Goal: Information Seeking & Learning: Find specific page/section

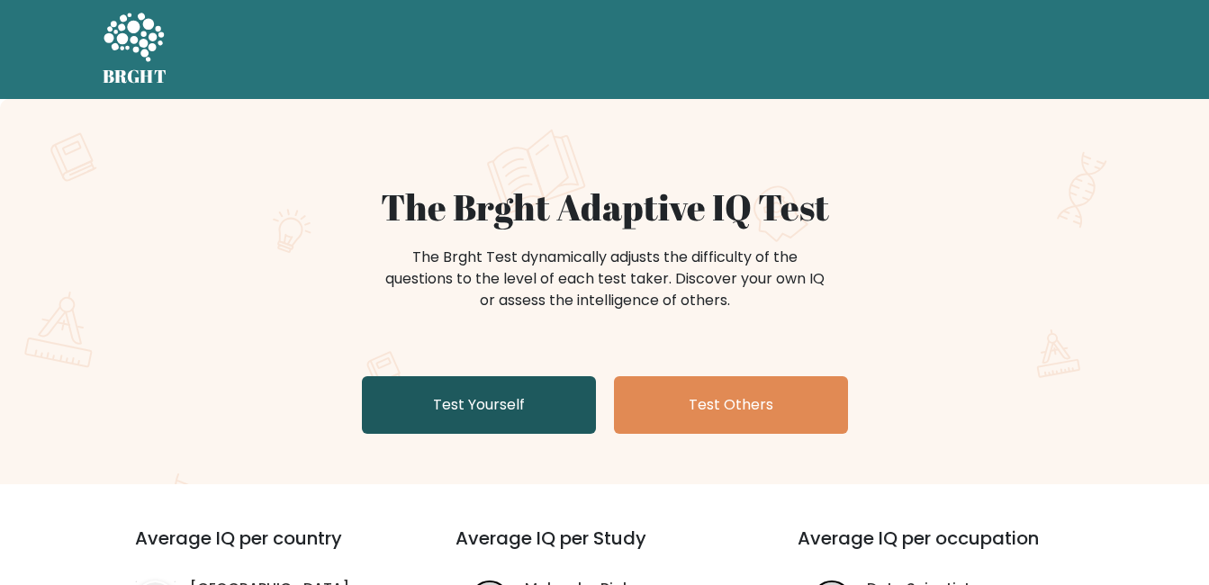
click at [519, 400] on link "Test Yourself" at bounding box center [479, 405] width 234 height 58
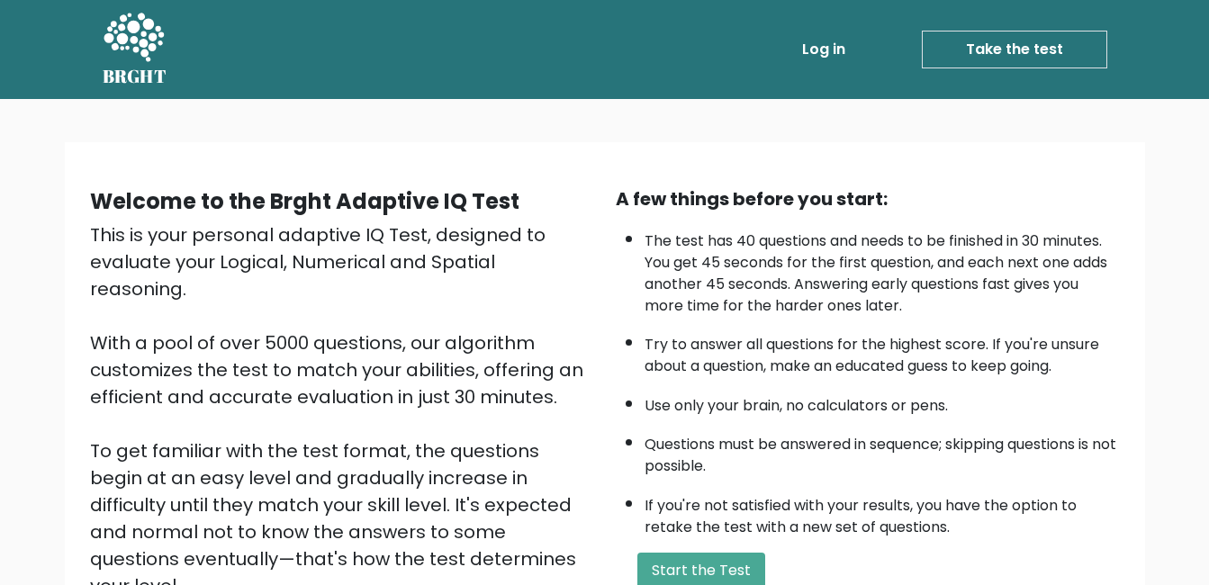
click at [836, 49] on link "Log in" at bounding box center [824, 49] width 58 height 36
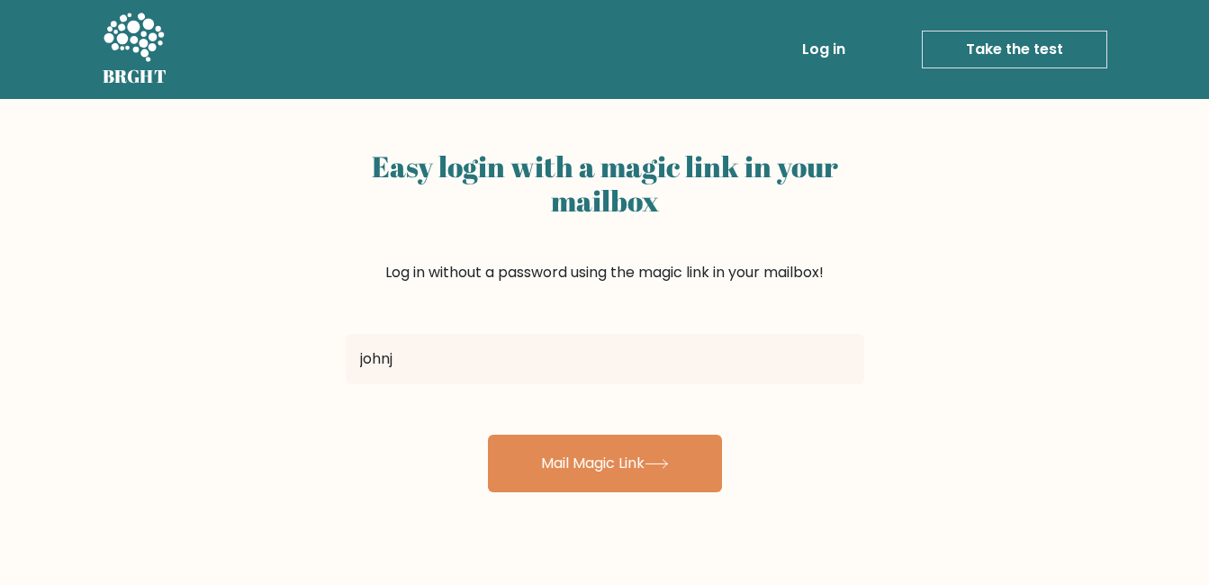
click at [488, 435] on button "Mail Magic Link" at bounding box center [605, 464] width 234 height 58
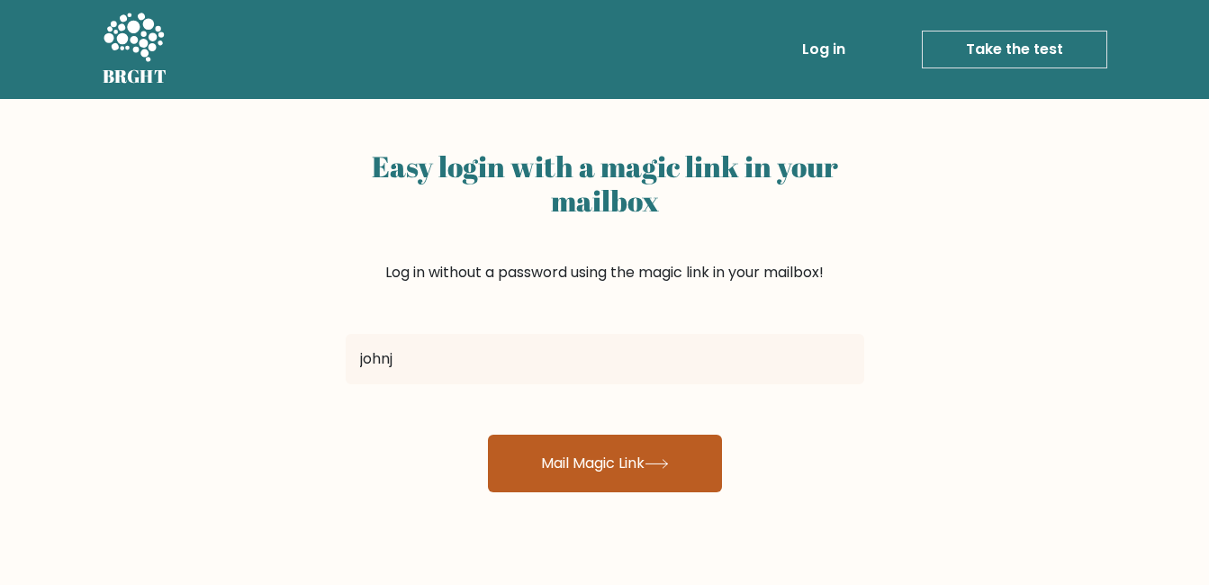
type input "[EMAIL_ADDRESS][DOMAIN_NAME]"
click at [661, 457] on button "Mail Magic Link" at bounding box center [605, 464] width 234 height 58
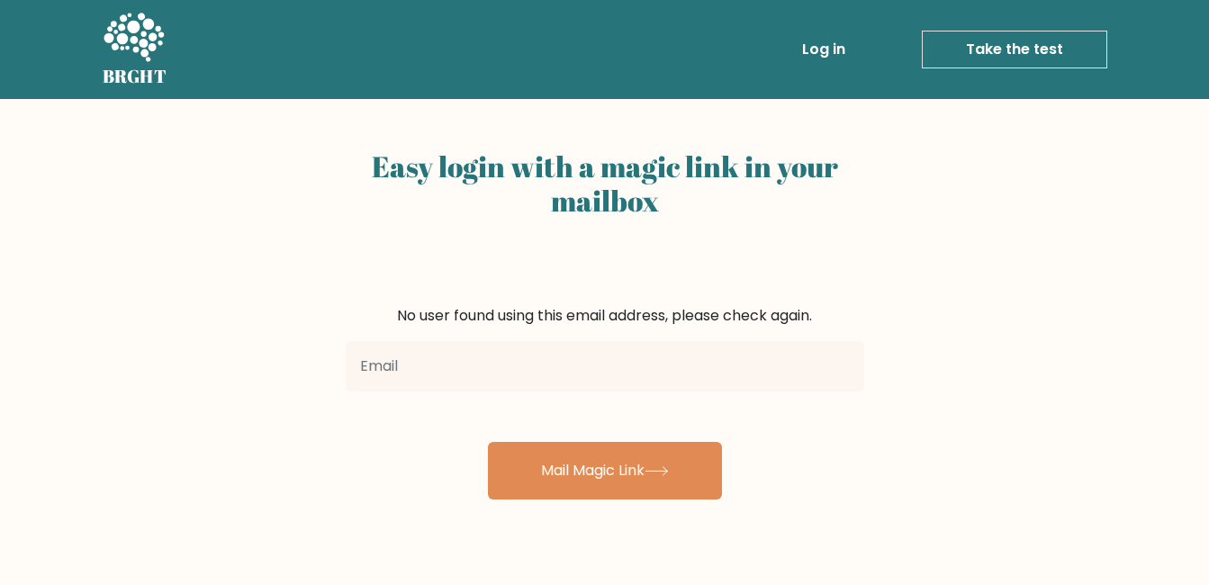
click at [481, 360] on input "email" at bounding box center [605, 366] width 518 height 50
type input "johnjeoffreyescovilla@gmail.com"
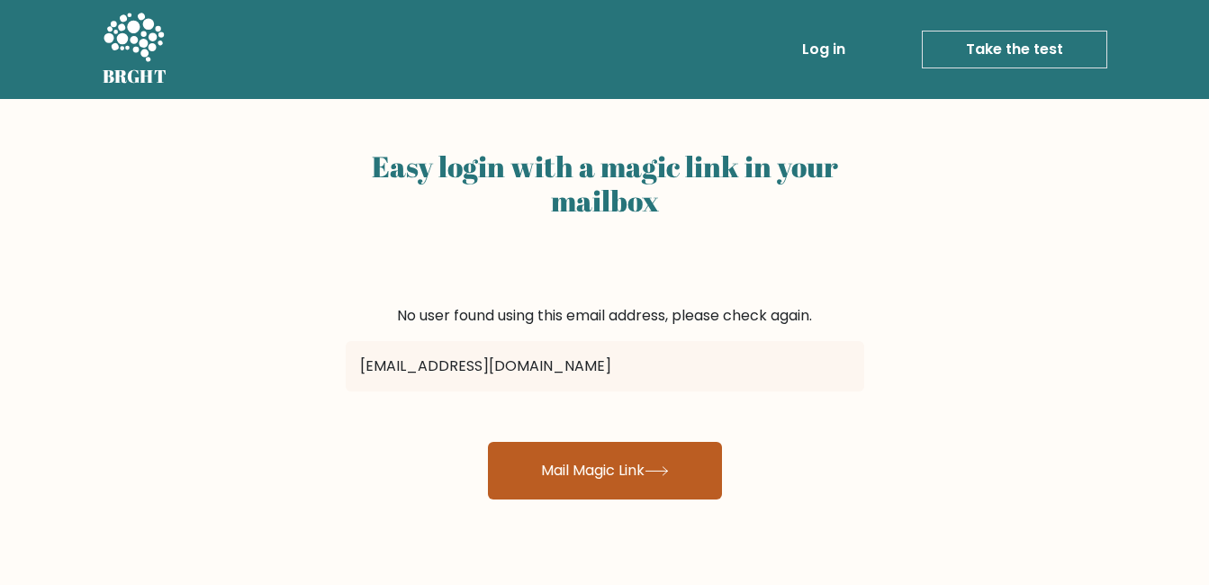
click at [632, 482] on button "Mail Magic Link" at bounding box center [605, 471] width 234 height 58
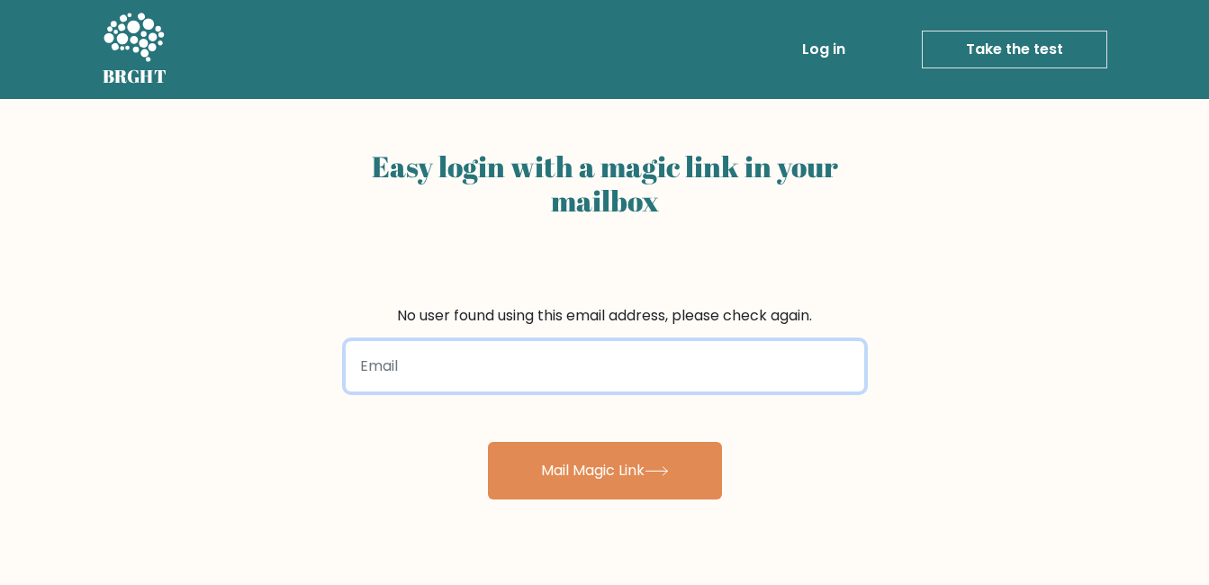
click at [524, 356] on input "email" at bounding box center [605, 366] width 518 height 50
click at [530, 362] on input "[EMAIL_ADDRESS][DOMAIN_NAME]" at bounding box center [605, 366] width 518 height 50
type input "[EMAIL_ADDRESS][DOMAIN_NAME]"
click at [488, 442] on button "Mail Magic Link" at bounding box center [605, 471] width 234 height 58
click at [492, 357] on input "email" at bounding box center [605, 366] width 518 height 50
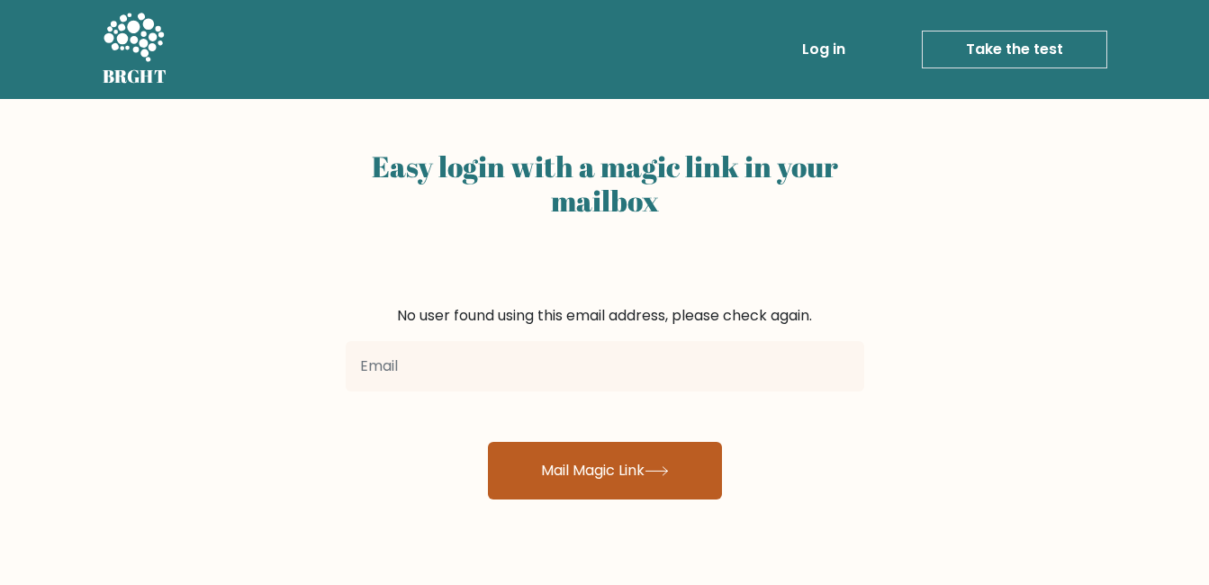
click at [559, 462] on button "Mail Magic Link" at bounding box center [605, 471] width 234 height 58
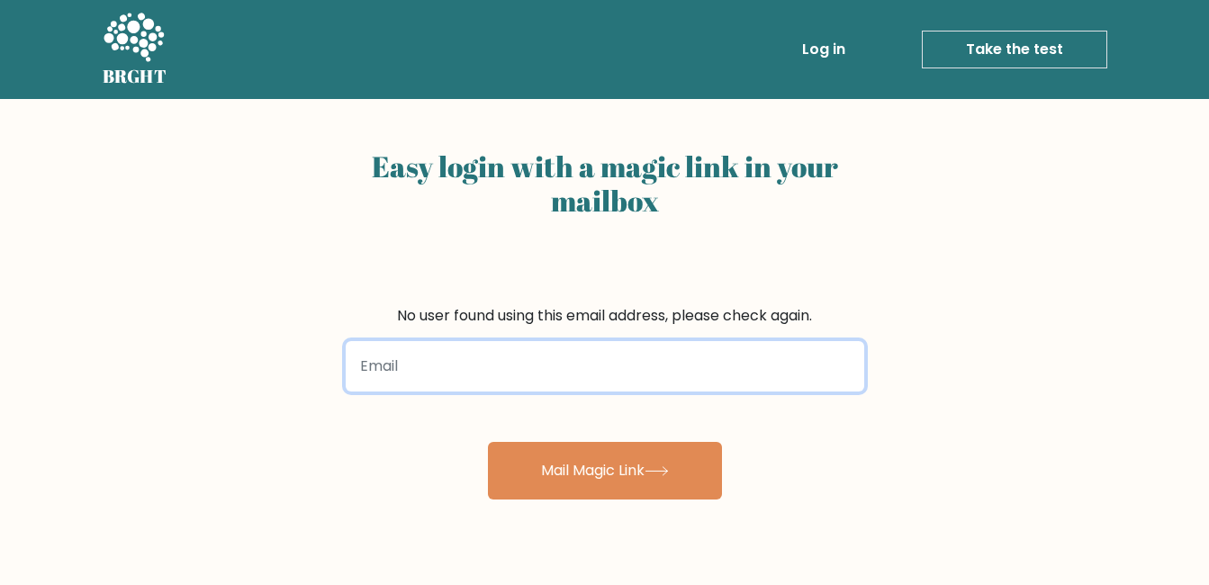
click at [536, 365] on input "email" at bounding box center [605, 366] width 518 height 50
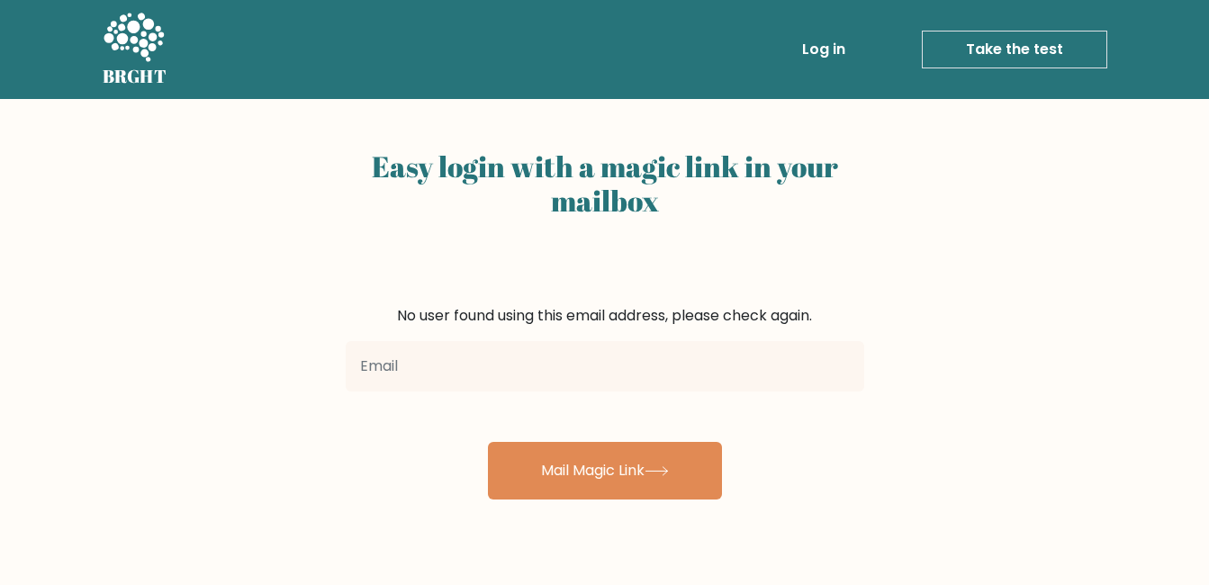
click at [843, 40] on link "Log in" at bounding box center [824, 49] width 58 height 36
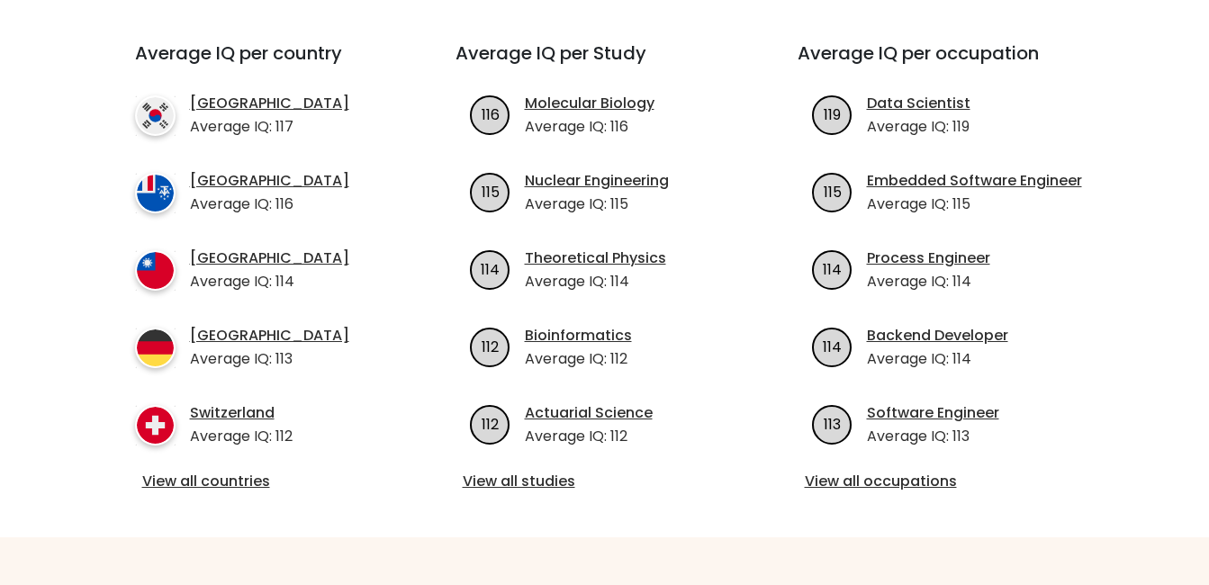
scroll to position [486, 0]
click at [199, 484] on link "View all countries" at bounding box center [262, 481] width 241 height 22
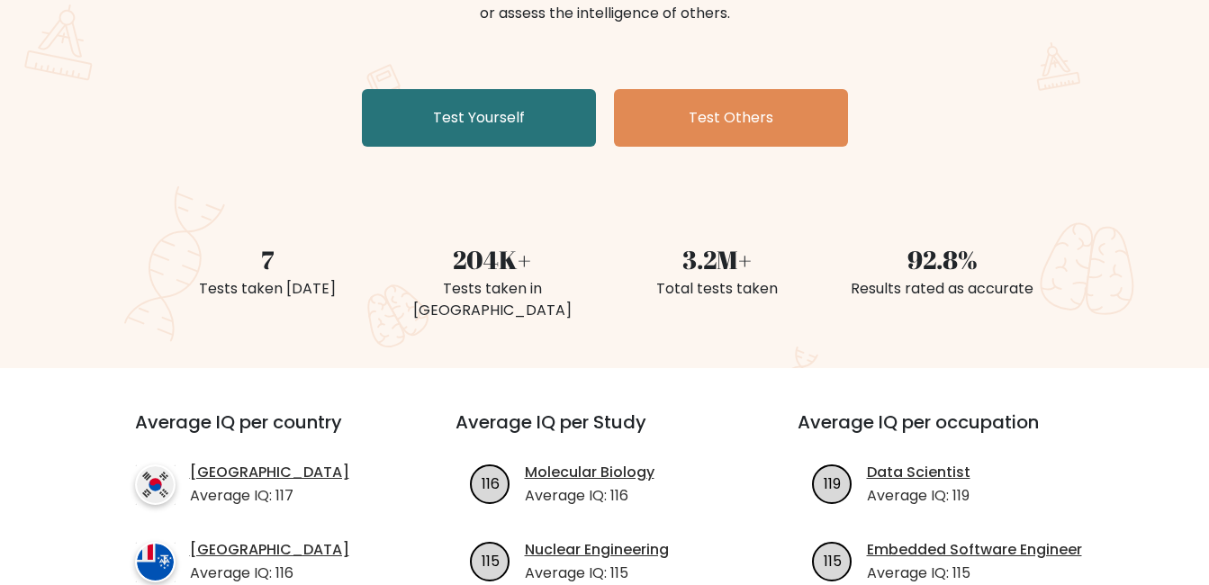
scroll to position [288, 0]
